Goal: Task Accomplishment & Management: Manage account settings

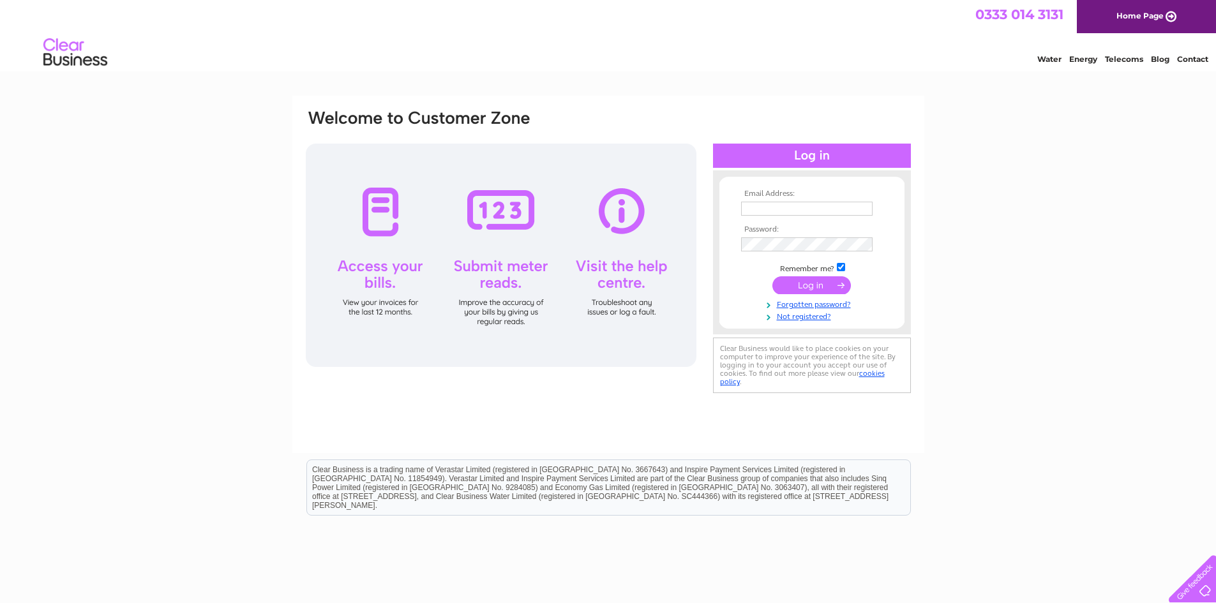
type input "info@jbaseedpotatoes.co.uk"
click at [812, 286] on input "submit" at bounding box center [811, 285] width 79 height 18
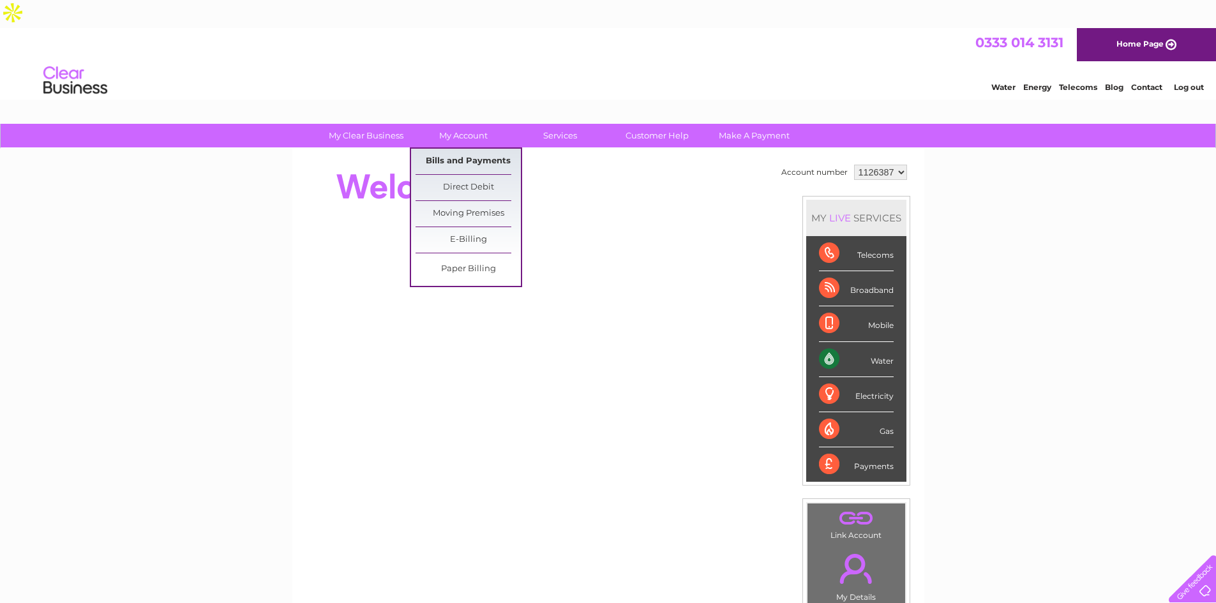
click at [472, 149] on link "Bills and Payments" at bounding box center [468, 162] width 105 height 26
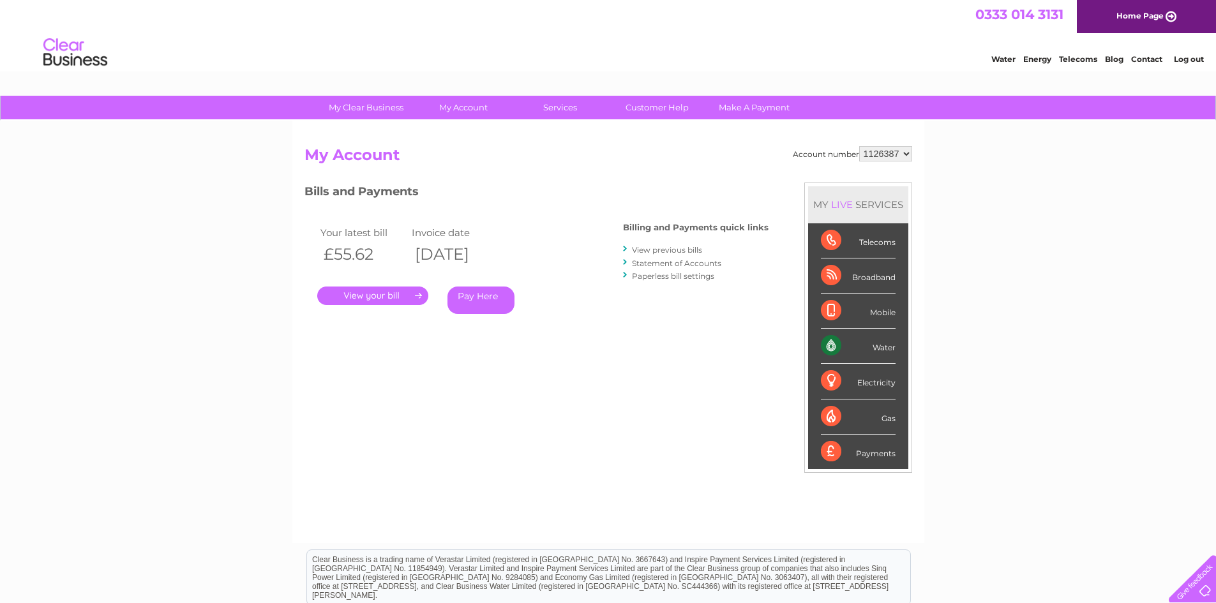
click at [383, 296] on link "." at bounding box center [372, 296] width 111 height 19
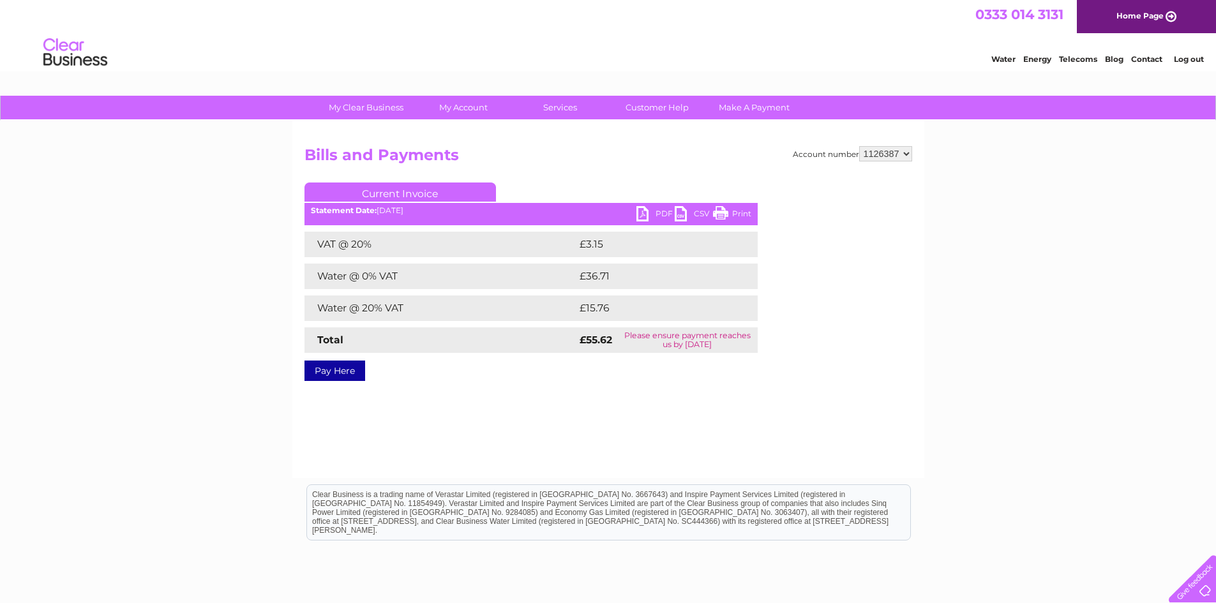
click at [651, 210] on link "PDF" at bounding box center [655, 215] width 38 height 19
